Goal: Browse casually: Explore the website without a specific task or goal

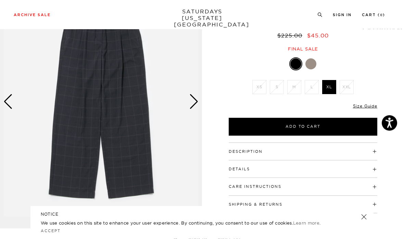
scroll to position [62, 0]
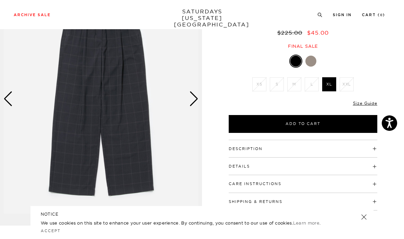
click at [198, 108] on img at bounding box center [101, 98] width 202 height 253
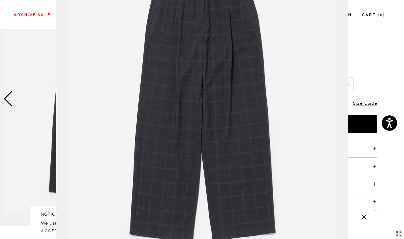
scroll to position [83, 0]
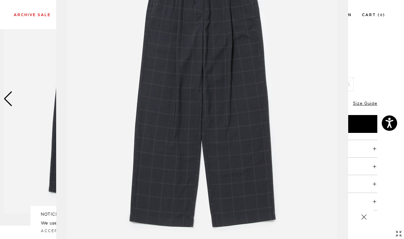
click at [377, 48] on figure at bounding box center [202, 119] width 404 height 239
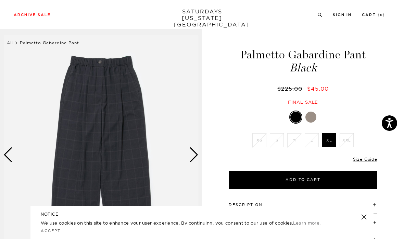
scroll to position [0, 0]
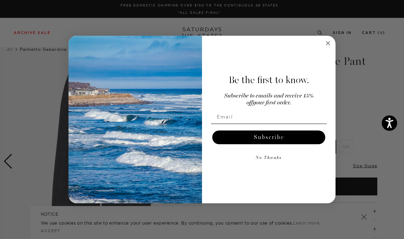
click at [323, 46] on div "Be the first to know. Subscribe to emails and receive 15% off your first order.…" at bounding box center [265, 120] width 127 height 154
click at [323, 43] on div "Be the first to know. Subscribe to emails and receive 15% off your first order.…" at bounding box center [265, 120] width 127 height 154
click at [326, 47] on icon "Close dialog" at bounding box center [328, 43] width 8 height 8
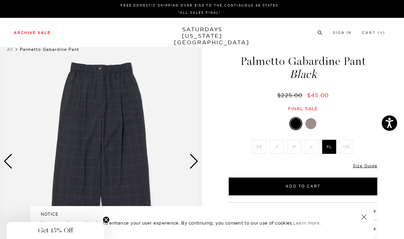
click at [125, 50] on link "Accessories" at bounding box center [125, 51] width 35 height 5
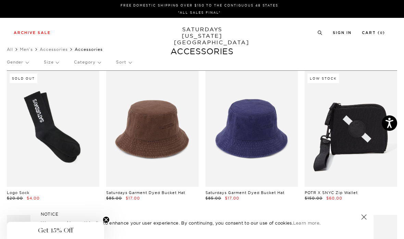
click at [10, 48] on link "All" at bounding box center [10, 49] width 6 height 5
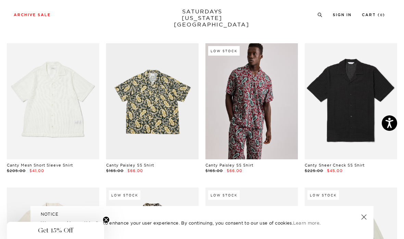
scroll to position [1486, 0]
click at [235, 112] on link at bounding box center [252, 102] width 93 height 116
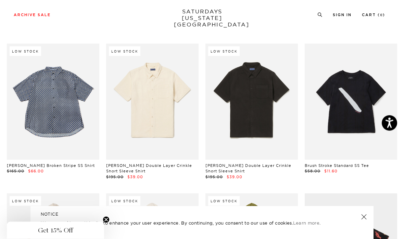
scroll to position [761, 0]
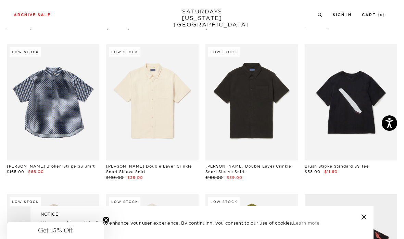
click at [356, 130] on link at bounding box center [351, 102] width 93 height 116
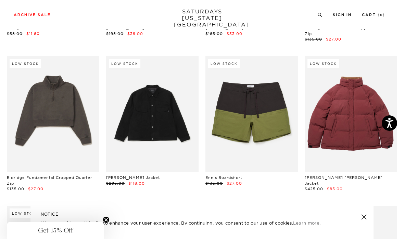
scroll to position [2917, 0]
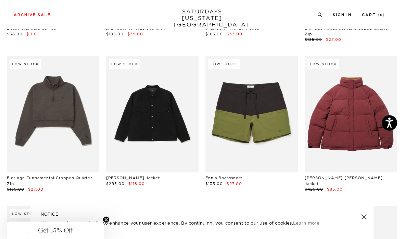
click at [355, 98] on link at bounding box center [351, 115] width 93 height 116
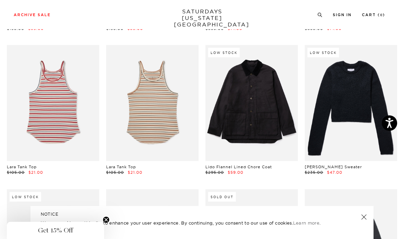
scroll to position [4394, 0]
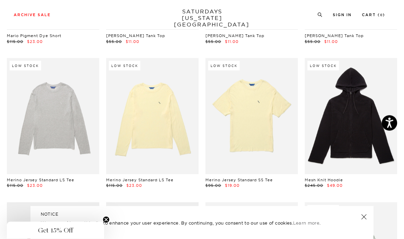
scroll to position [5083, 0]
click at [266, 112] on link at bounding box center [252, 116] width 93 height 116
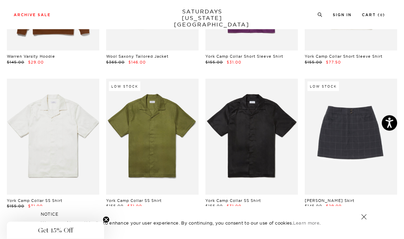
scroll to position [9238, 0]
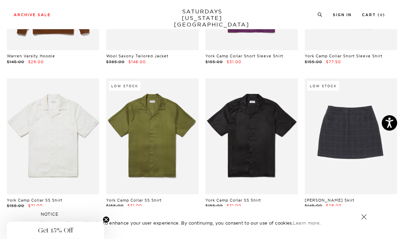
click at [172, 131] on link at bounding box center [152, 136] width 93 height 116
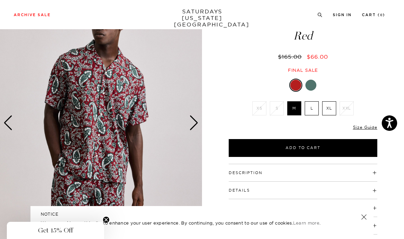
scroll to position [39, 0]
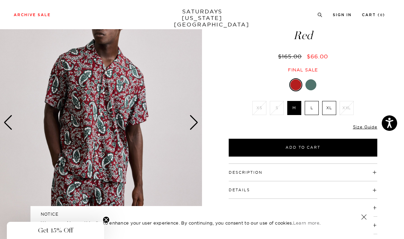
click at [189, 126] on img at bounding box center [101, 122] width 202 height 253
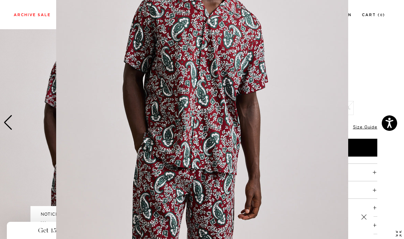
scroll to position [85, 0]
click at [355, 67] on figure at bounding box center [202, 119] width 404 height 239
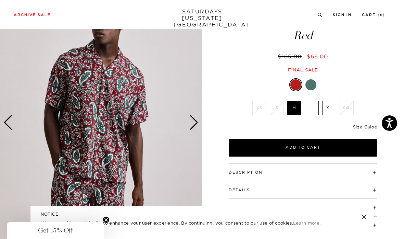
scroll to position [0, 0]
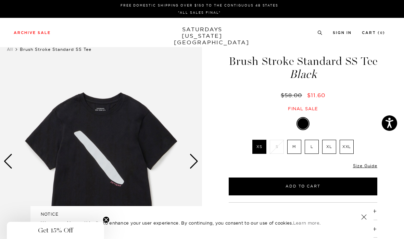
click at [68, 236] on span "Get 15% Off" at bounding box center [55, 229] width 97 height 17
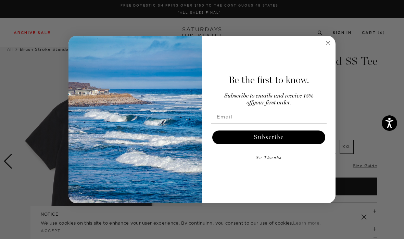
click at [322, 48] on div "Be the first to know. Subscribe to emails and receive 15% off your first order.…" at bounding box center [265, 120] width 127 height 154
click at [325, 47] on icon "Close dialog" at bounding box center [328, 43] width 8 height 8
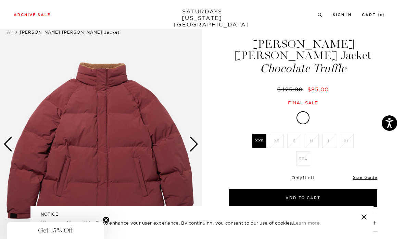
scroll to position [17, 0]
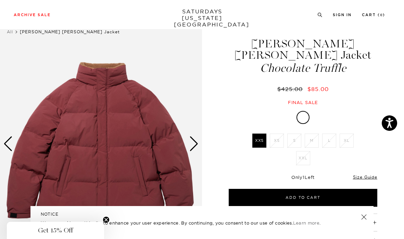
click at [54, 223] on span "Get 15% Off" at bounding box center [55, 229] width 97 height 17
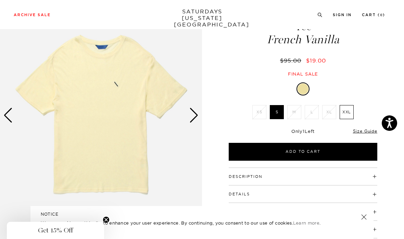
scroll to position [73, 0]
